Goal: Task Accomplishment & Management: Use online tool/utility

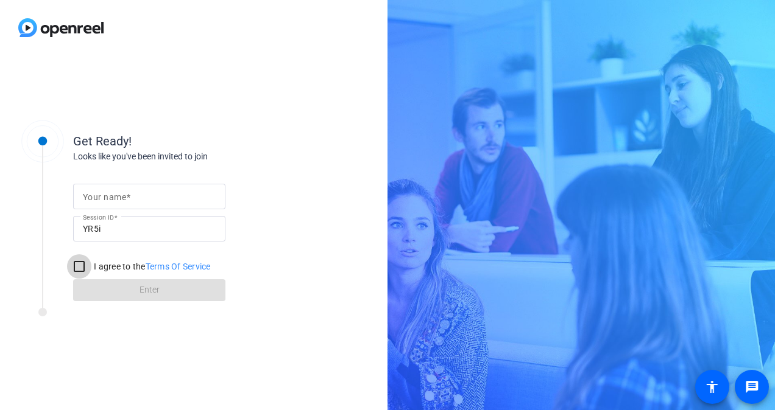
click at [85, 265] on input "I agree to the Terms Of Service" at bounding box center [79, 267] width 24 height 24
checkbox input "true"
click at [122, 197] on mat-label "Your name" at bounding box center [104, 197] width 43 height 10
click at [122, 197] on input "Your name" at bounding box center [149, 196] width 133 height 15
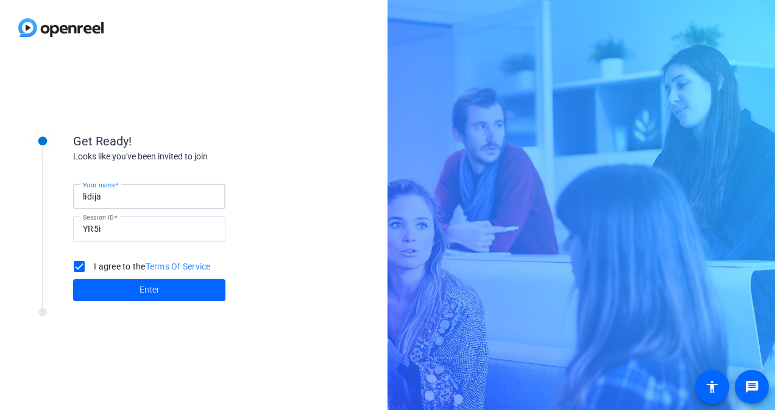
type input "Lidija"
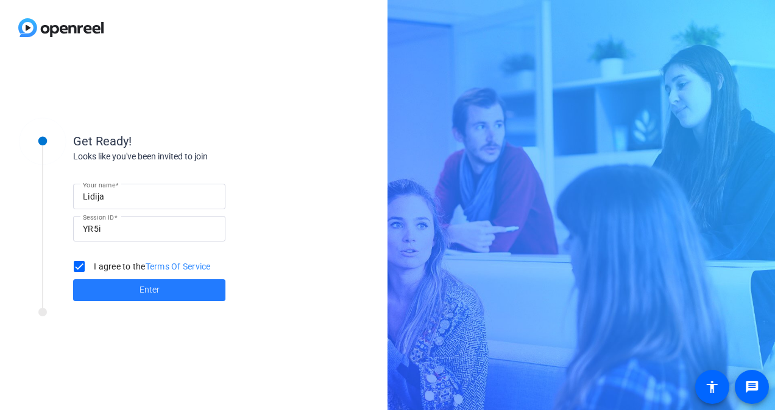
click at [157, 289] on span "Enter" at bounding box center [149, 290] width 20 height 13
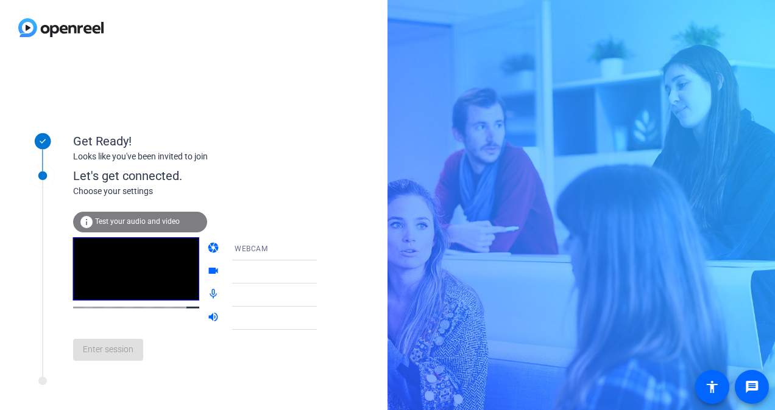
click at [152, 220] on span "Test your audio and video" at bounding box center [137, 221] width 85 height 9
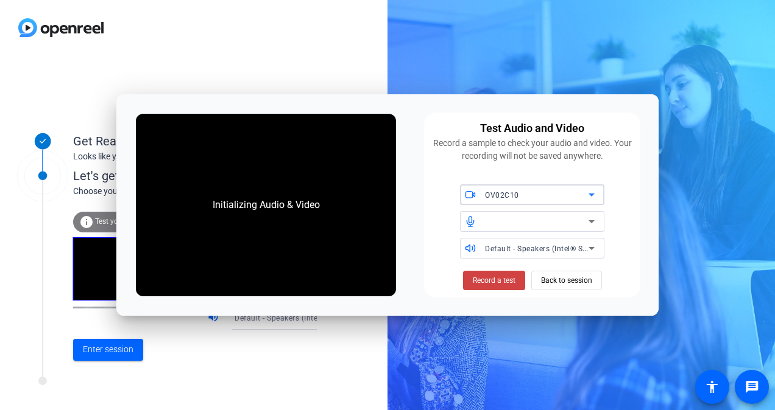
click at [589, 220] on icon at bounding box center [591, 221] width 15 height 15
click at [498, 278] on span "Record a test" at bounding box center [494, 280] width 43 height 11
click at [498, 278] on span "Stop Testing (2s)" at bounding box center [493, 280] width 55 height 11
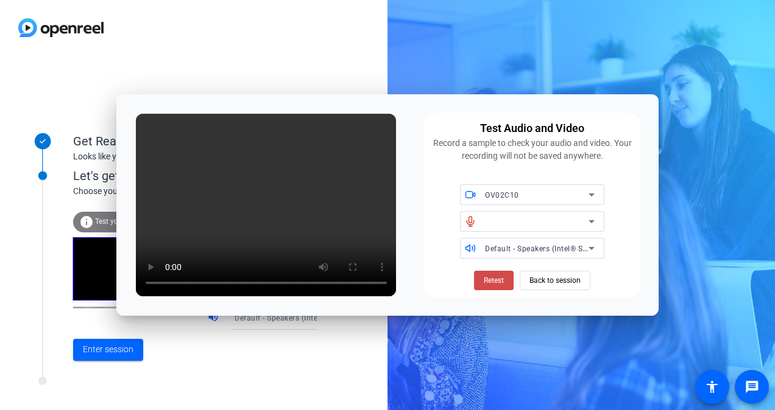
click at [490, 281] on span "Retest" at bounding box center [494, 280] width 20 height 11
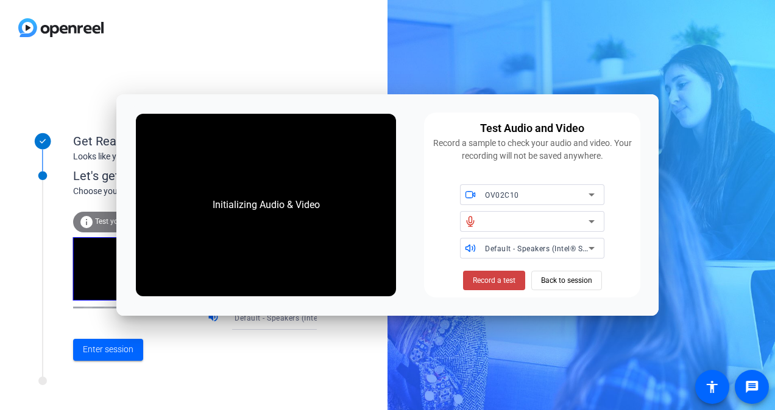
click at [490, 281] on span "Record a test" at bounding box center [494, 280] width 43 height 11
click at [493, 287] on button "Stop Testing (3s)" at bounding box center [493, 280] width 75 height 19
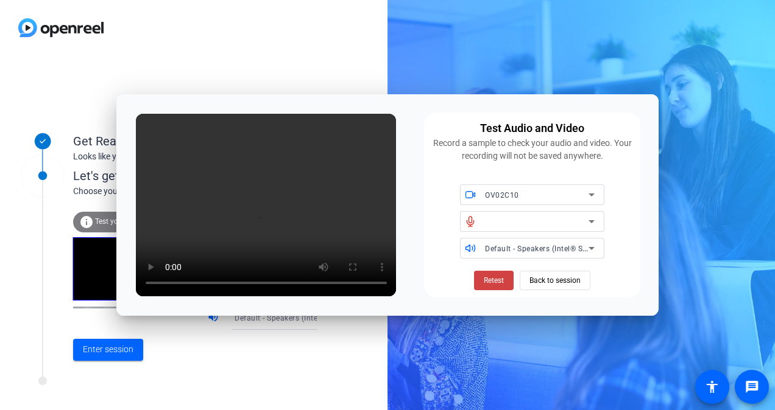
drag, startPoint x: 379, startPoint y: 112, endPoint x: 684, endPoint y: 5, distance: 322.8
click at [684, 5] on body "Accessibility Screen-Reader Guide, Feedback, and Issue Reporting | New window G…" at bounding box center [387, 205] width 775 height 410
click at [491, 279] on span "Retest" at bounding box center [494, 280] width 20 height 11
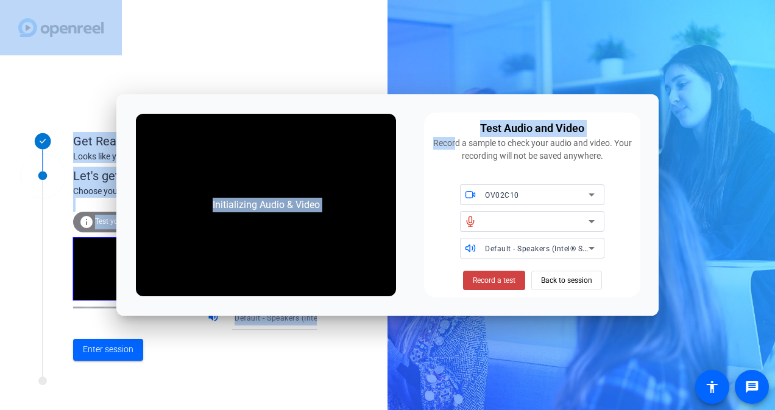
drag, startPoint x: 451, startPoint y: 107, endPoint x: 645, endPoint y: 48, distance: 202.9
click at [645, 48] on body "Accessibility Screen-Reader Guide, Feedback, and Issue Reporting | New window G…" at bounding box center [387, 205] width 775 height 410
click at [566, 283] on span "Back to session" at bounding box center [566, 280] width 51 height 23
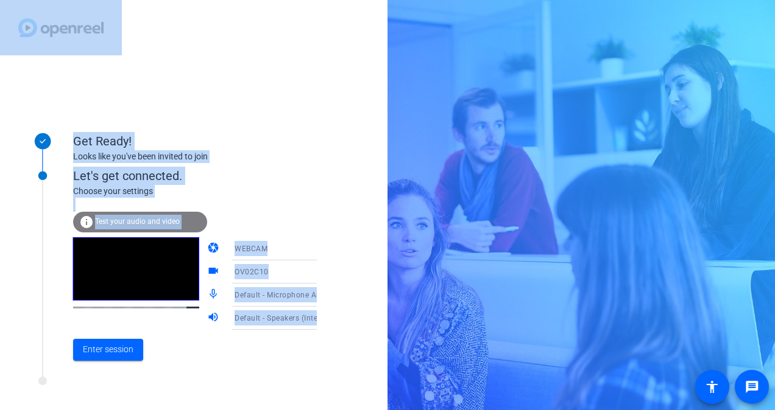
click at [292, 114] on div "Get Ready! Looks like you've been invited to join" at bounding box center [195, 138] width 244 height 54
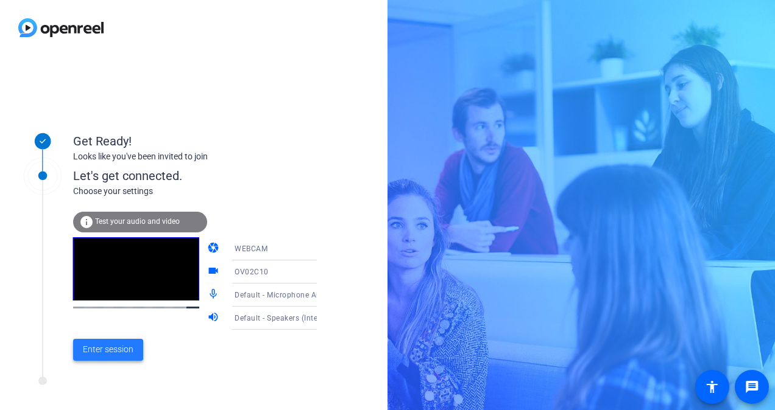
click at [108, 348] on span "Enter session" at bounding box center [108, 349] width 51 height 13
